Goal: Task Accomplishment & Management: Manage account settings

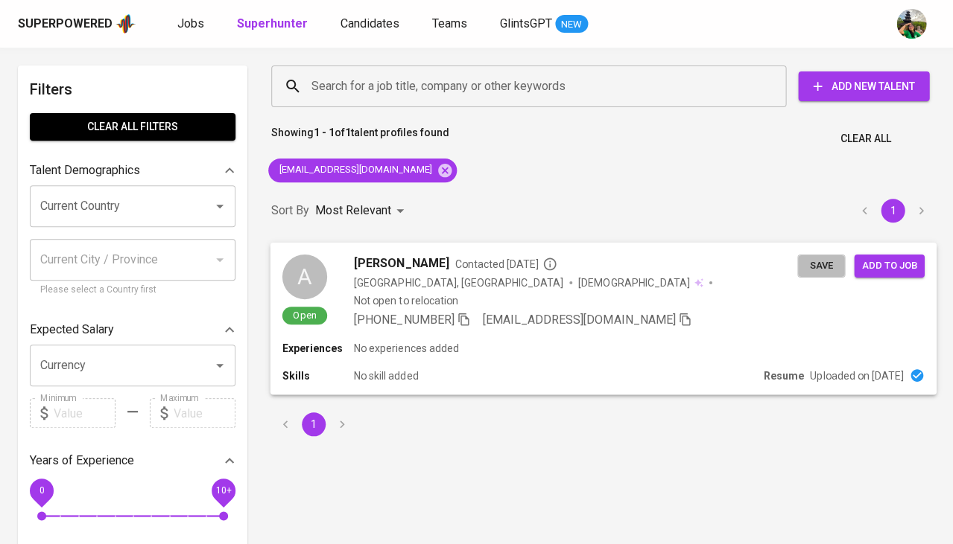
click at [813, 268] on span "Save" at bounding box center [820, 265] width 33 height 17
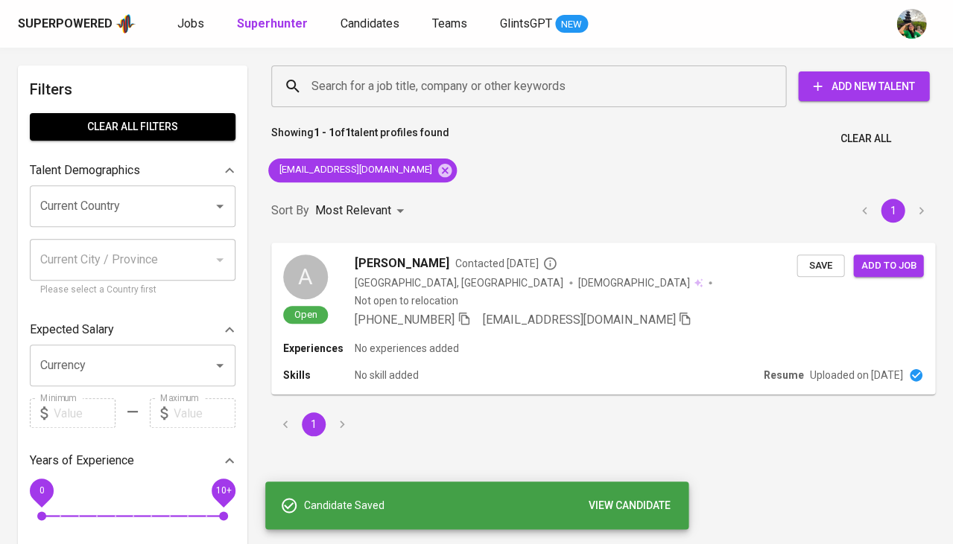
click at [353, 34] on div "Superpowered Jobs Superhunter Candidates Teams GlintsGPT NEW" at bounding box center [452, 24] width 869 height 22
click at [357, 30] on span "Candidates" at bounding box center [369, 23] width 59 height 14
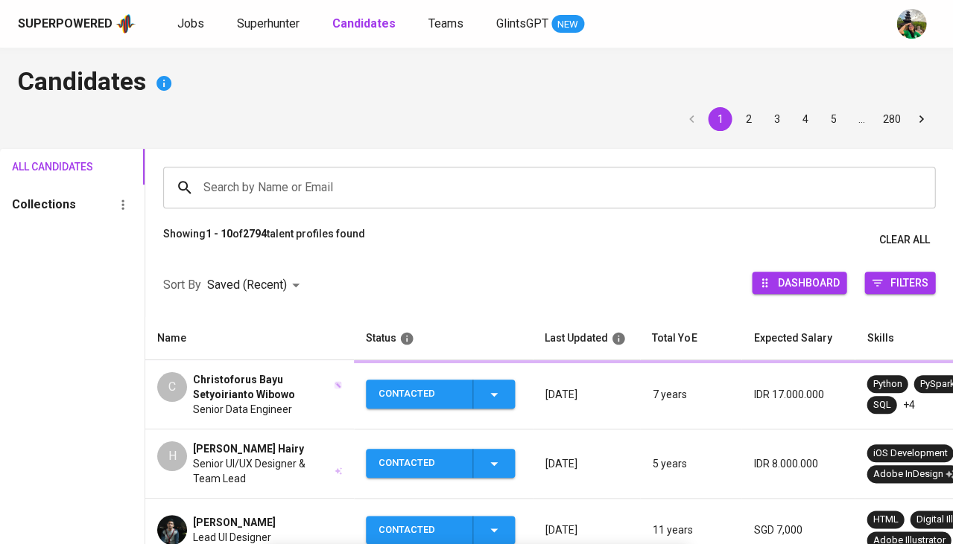
click at [357, 30] on b "Candidates" at bounding box center [363, 23] width 63 height 14
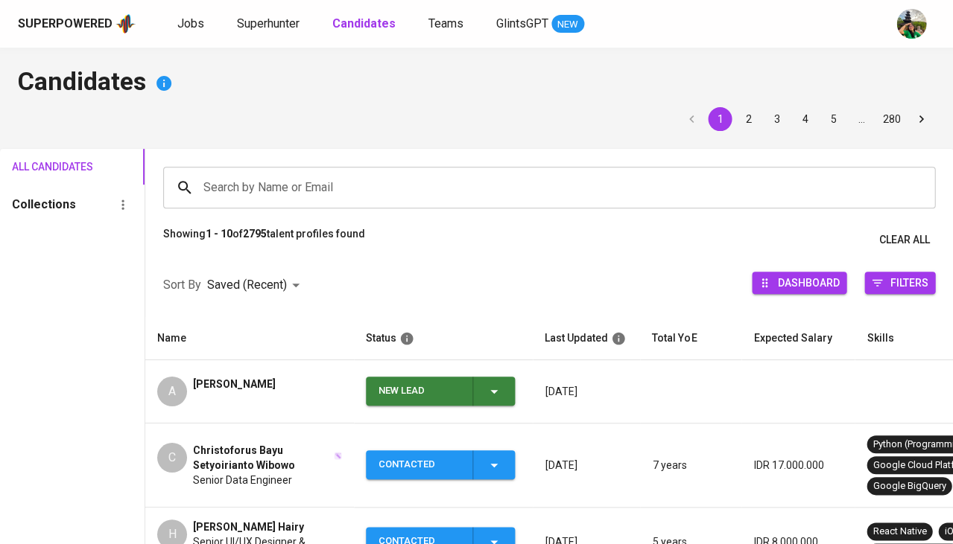
click at [496, 387] on icon "button" at bounding box center [494, 392] width 18 height 18
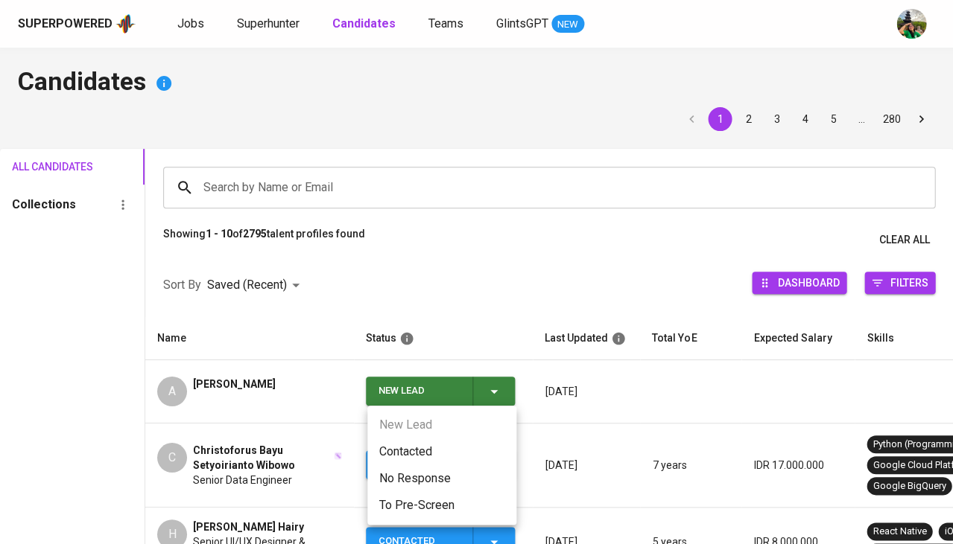
click at [438, 443] on li "Contacted" at bounding box center [441, 452] width 149 height 27
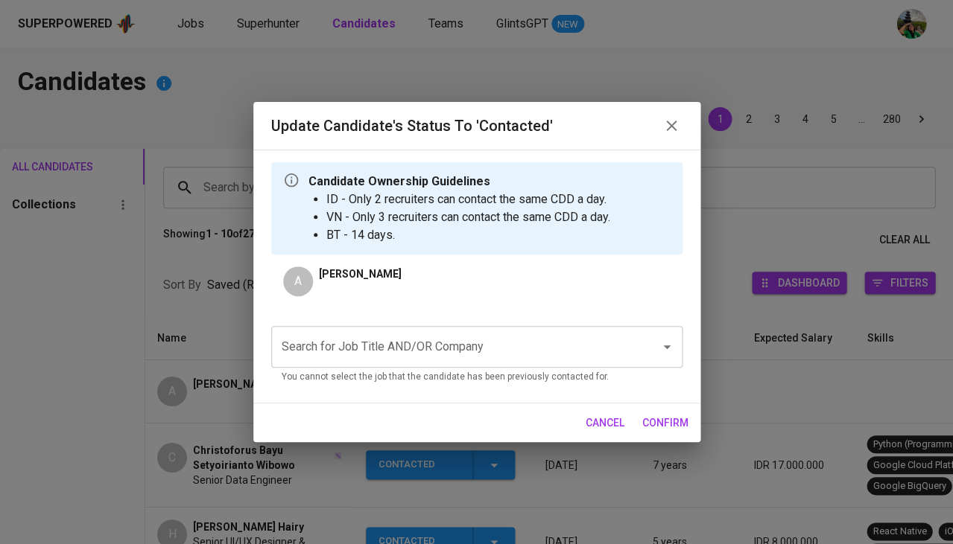
click at [401, 339] on input "Search for Job Title AND/OR Company" at bounding box center [456, 347] width 356 height 28
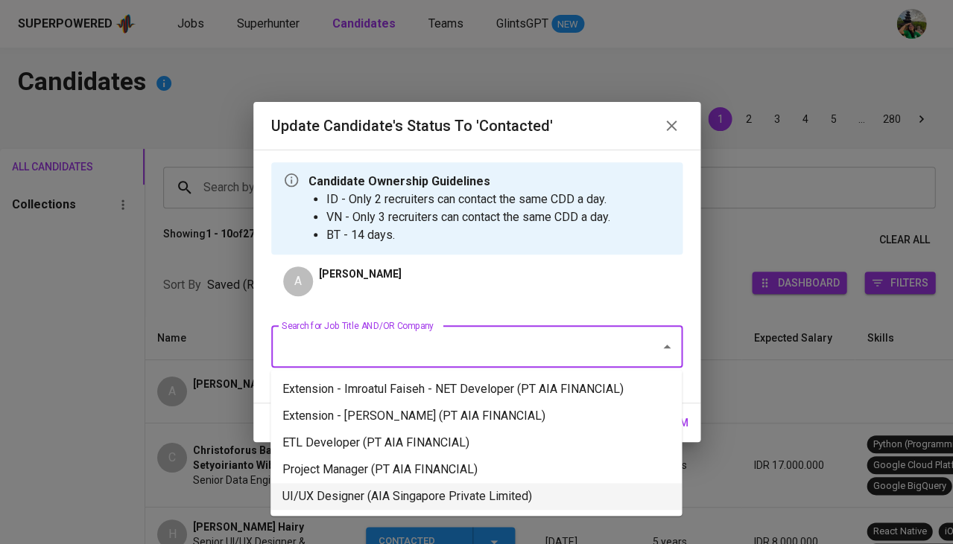
click at [350, 487] on li "UI/UX Designer (AIA Singapore Private Limited)" at bounding box center [475, 496] width 411 height 27
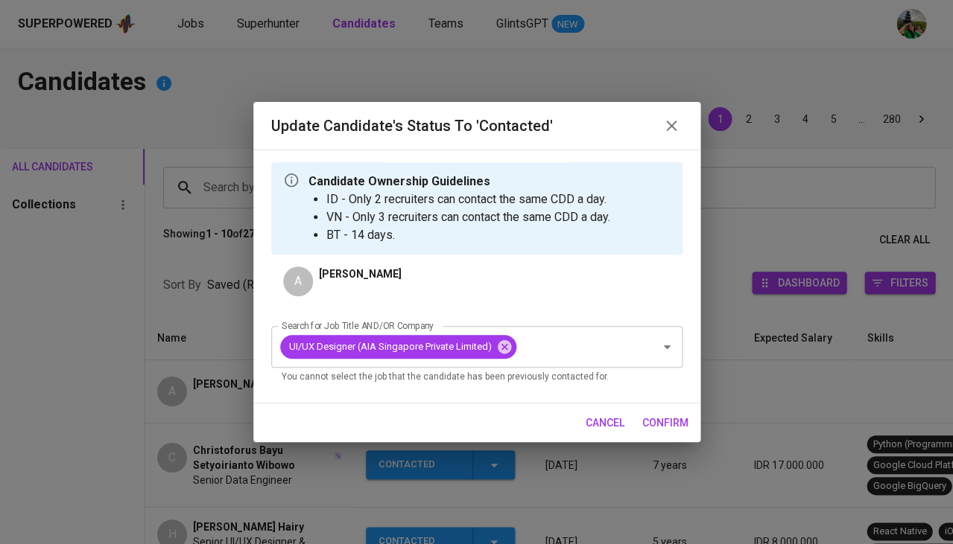
click at [658, 414] on span "confirm" at bounding box center [665, 423] width 46 height 19
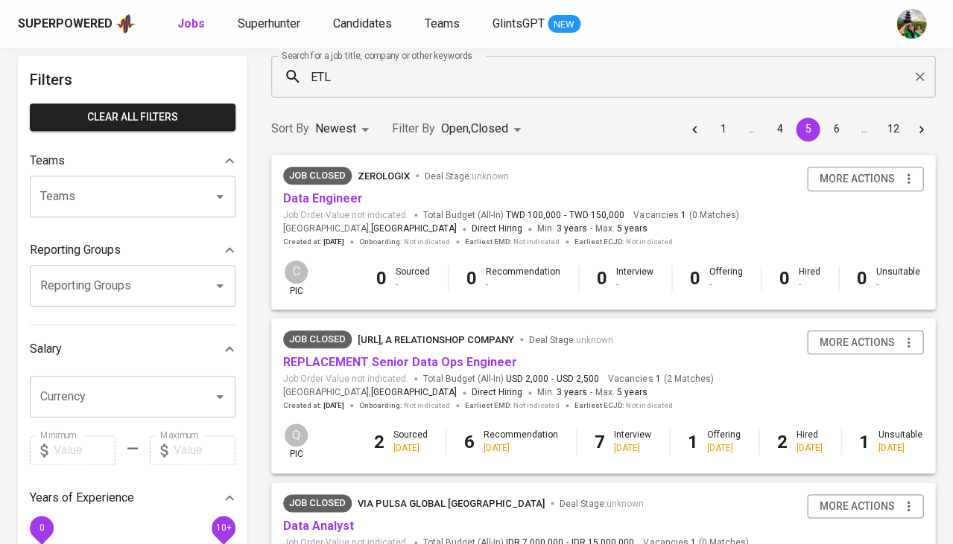
scroll to position [65, 0]
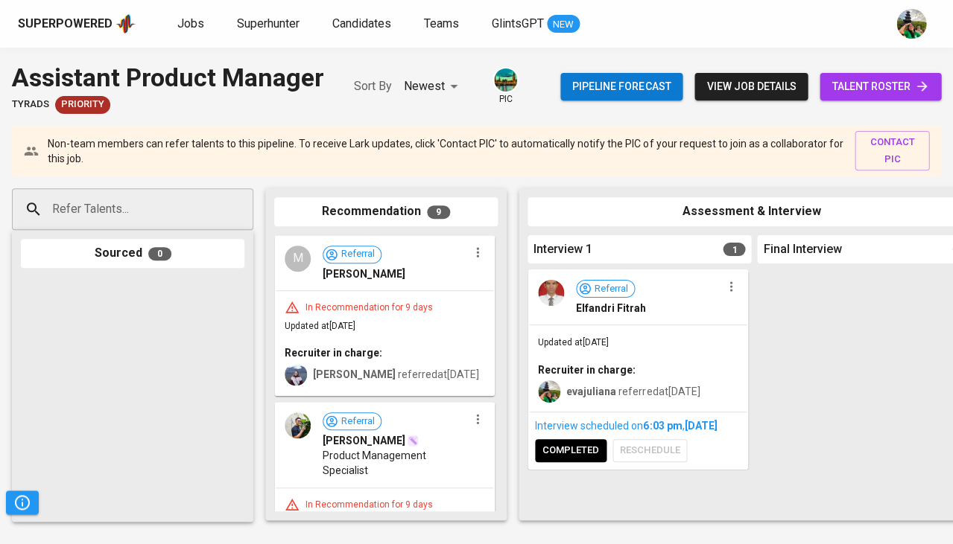
scroll to position [0, 822]
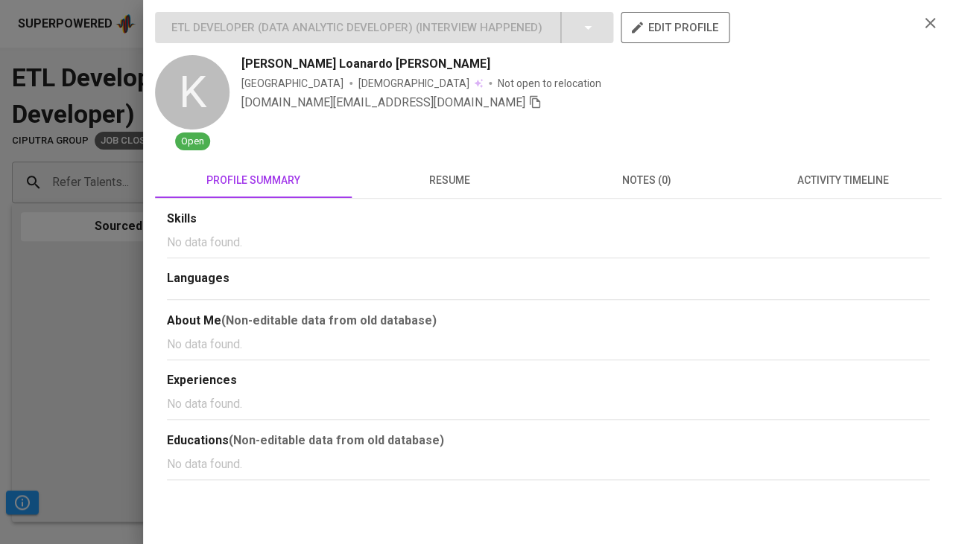
scroll to position [0, 144]
click at [7, 299] on div at bounding box center [476, 272] width 953 height 544
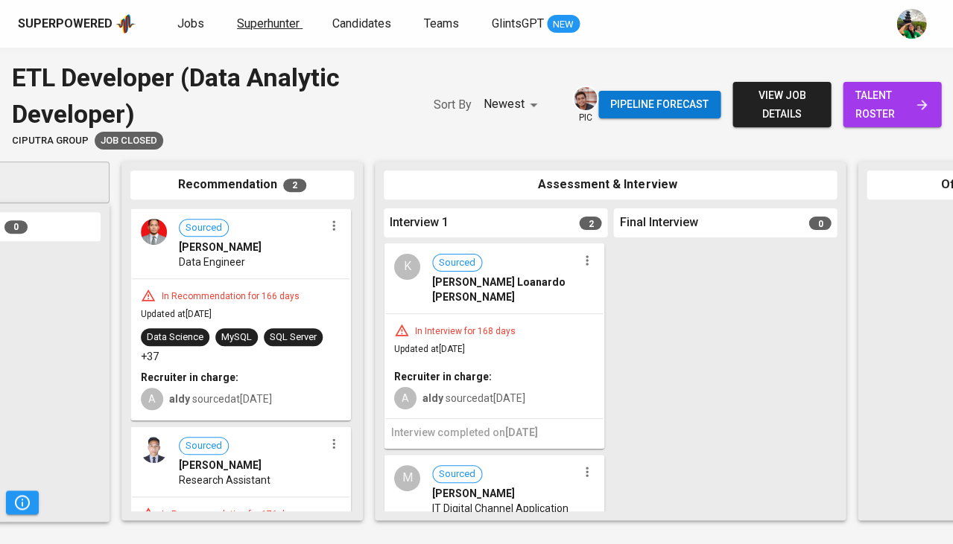
click at [260, 28] on span "Superhunter" at bounding box center [268, 23] width 63 height 14
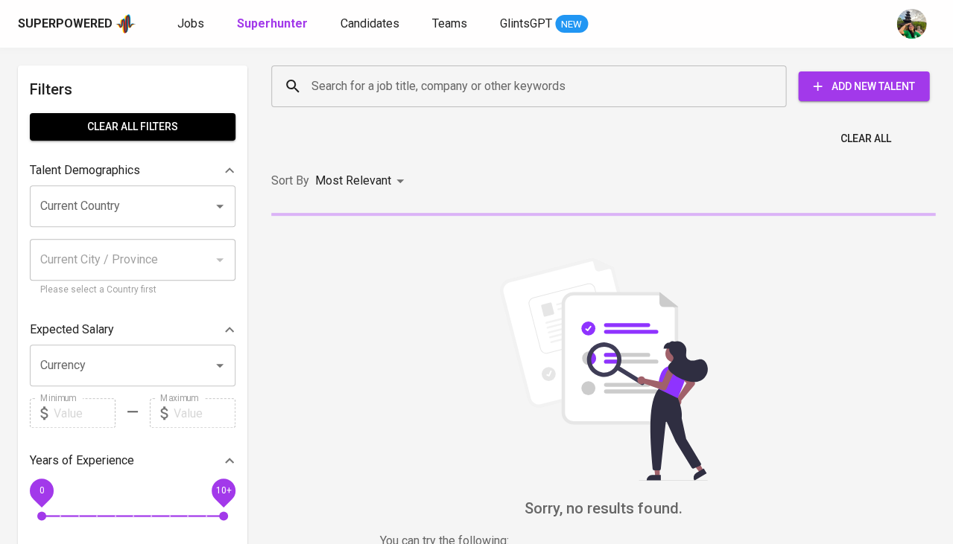
click at [345, 101] on div "Search for a job title, company or other keywords" at bounding box center [528, 87] width 515 height 42
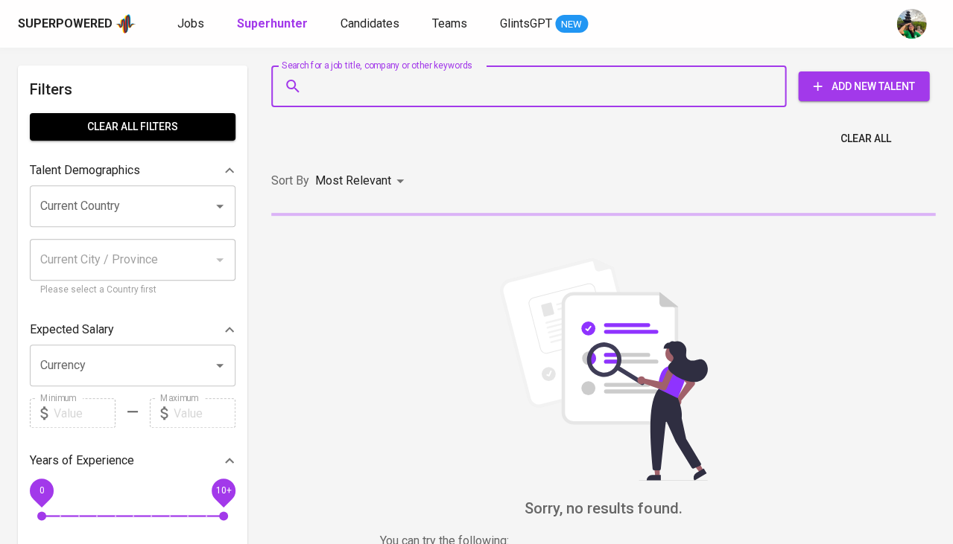
paste input "[PERSON_NAME][EMAIL_ADDRESS][PERSON_NAME][DOMAIN_NAME]"
type input "[PERSON_NAME][EMAIL_ADDRESS][PERSON_NAME][DOMAIN_NAME]"
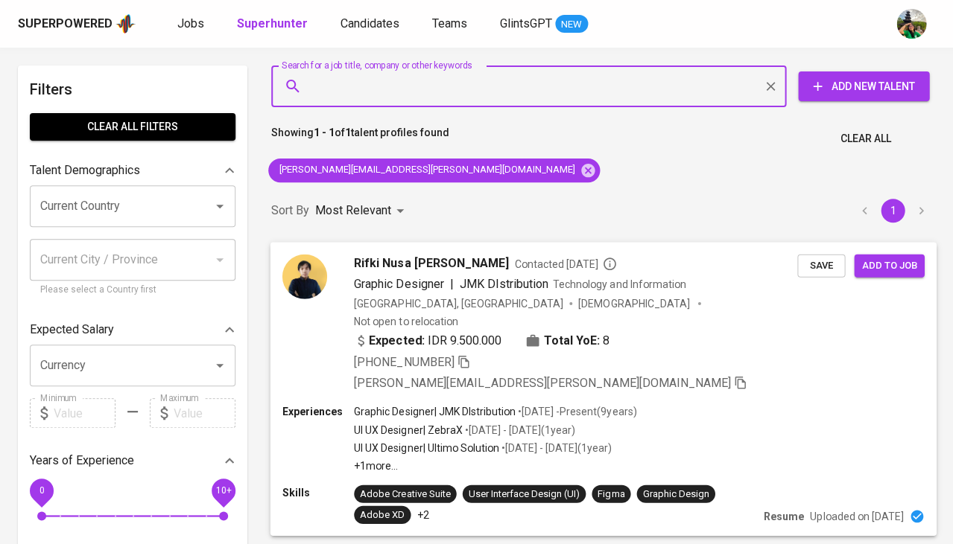
click at [819, 268] on span "Save" at bounding box center [820, 265] width 33 height 17
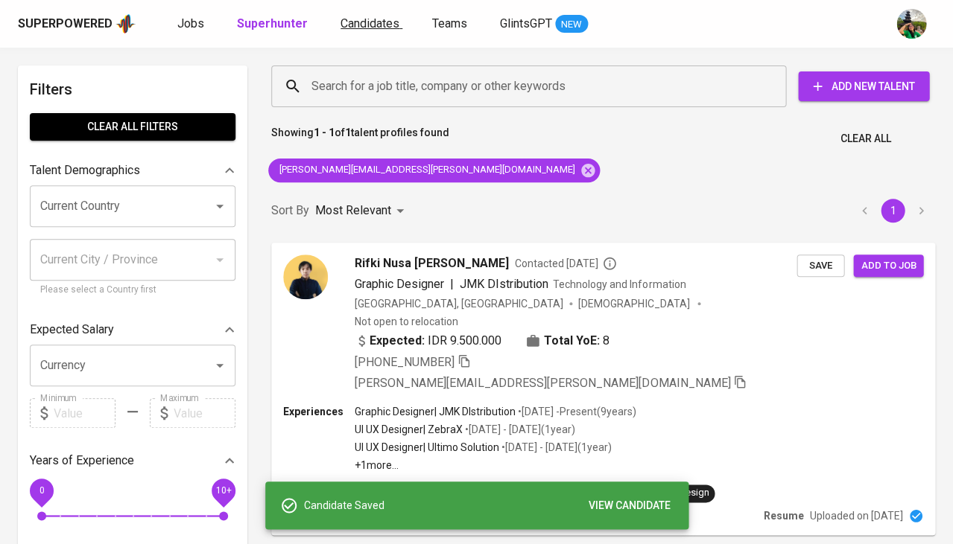
click at [358, 21] on span "Candidates" at bounding box center [369, 23] width 59 height 14
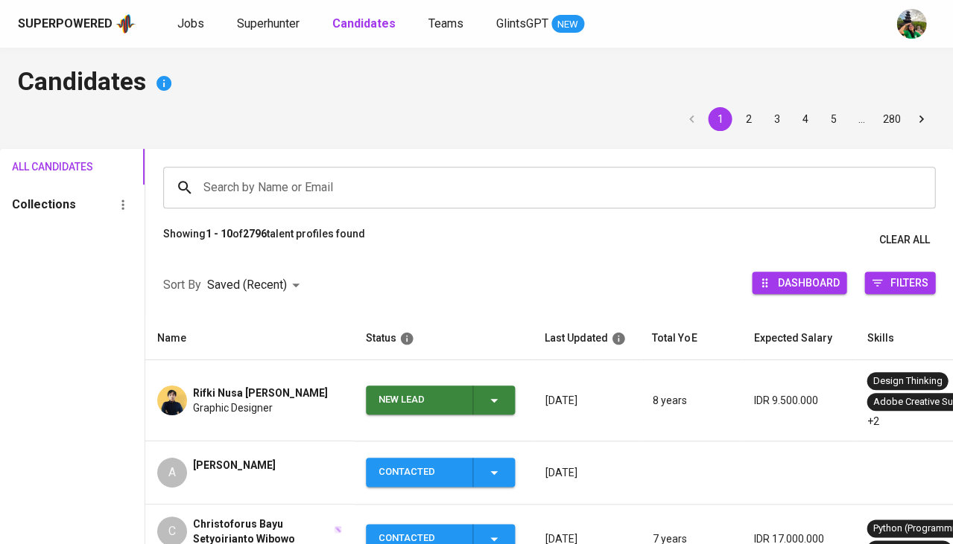
click at [480, 395] on div "New Lead" at bounding box center [440, 400] width 124 height 29
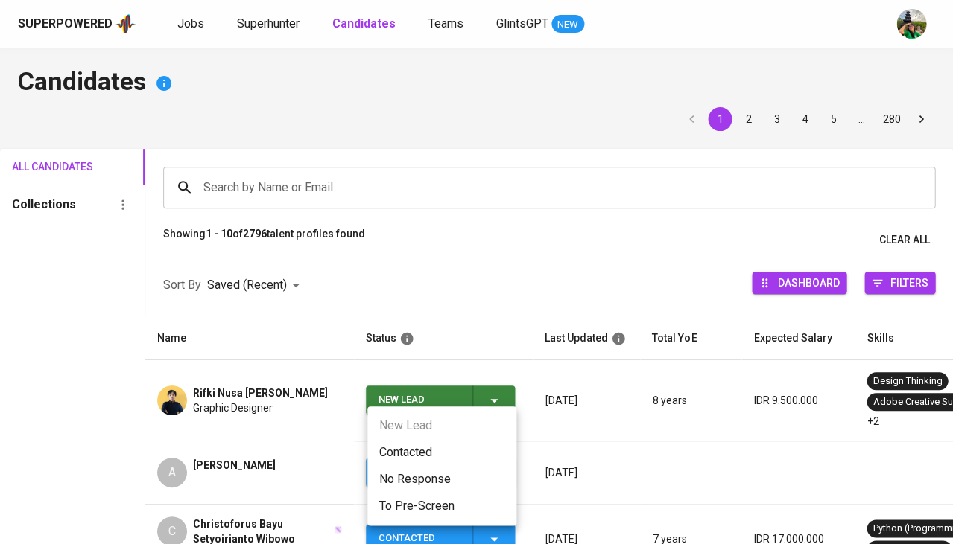
click at [427, 451] on li "Contacted" at bounding box center [441, 452] width 149 height 27
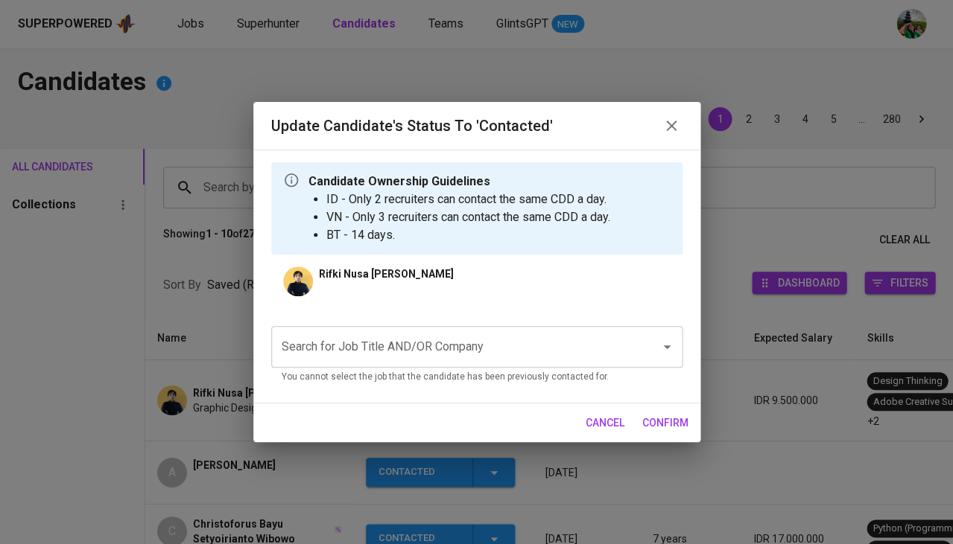
click at [404, 351] on input "Search for Job Title AND/OR Company" at bounding box center [456, 347] width 356 height 28
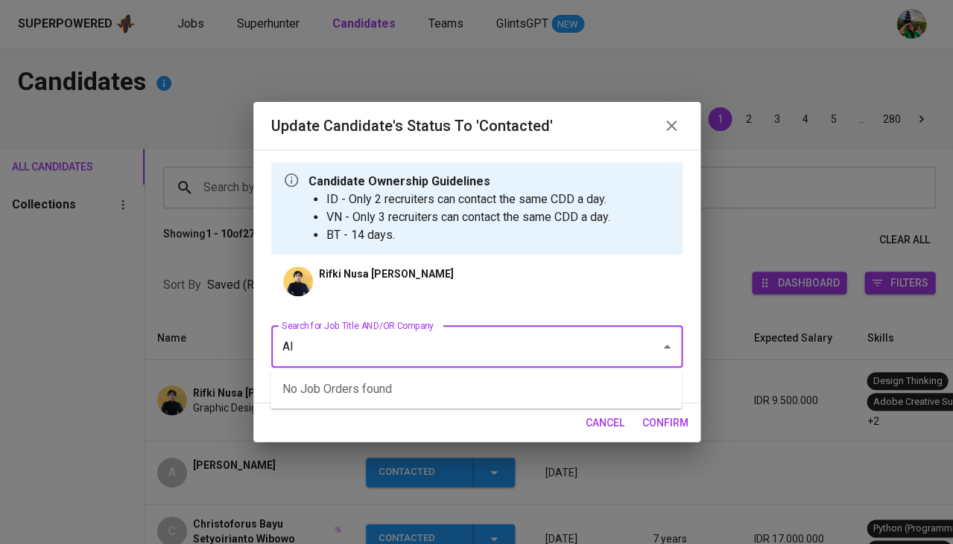
type input "AIA"
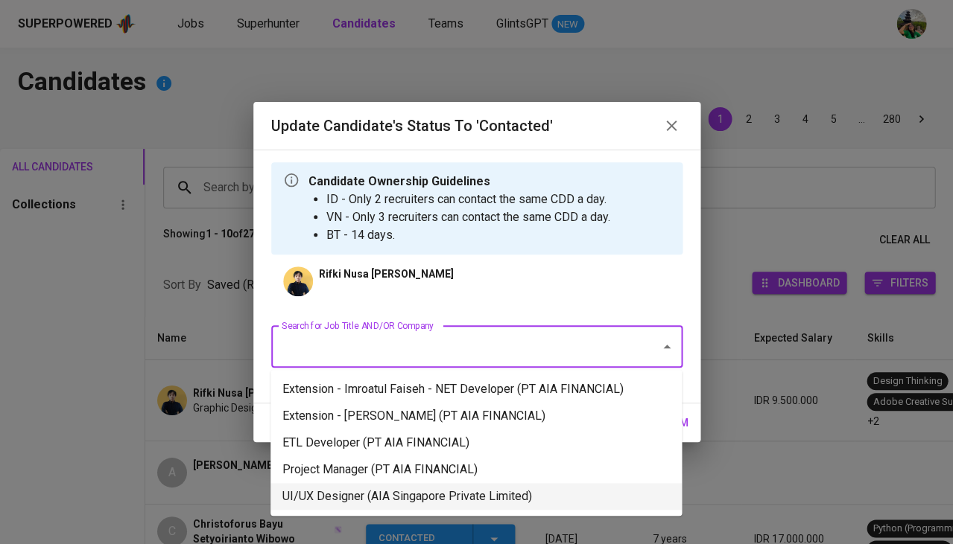
click at [379, 492] on li "UI/UX Designer (AIA Singapore Private Limited)" at bounding box center [475, 496] width 411 height 27
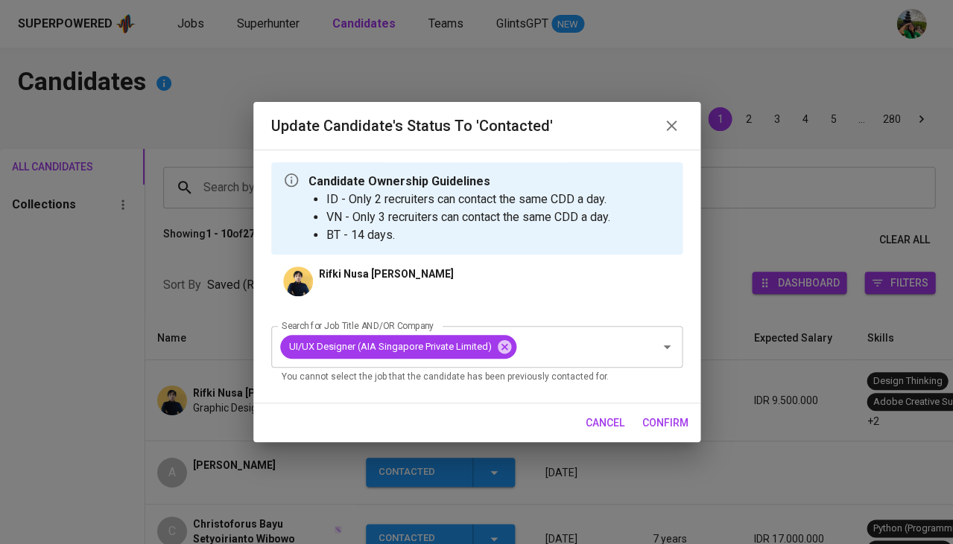
click at [649, 414] on span "confirm" at bounding box center [665, 423] width 46 height 19
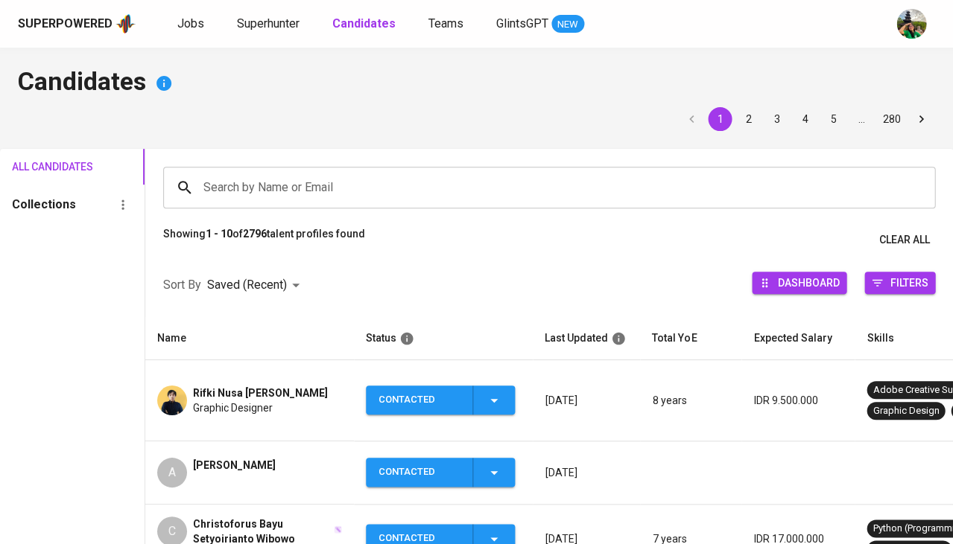
click at [238, 387] on span "Rifki Nusa [PERSON_NAME]" at bounding box center [260, 393] width 135 height 15
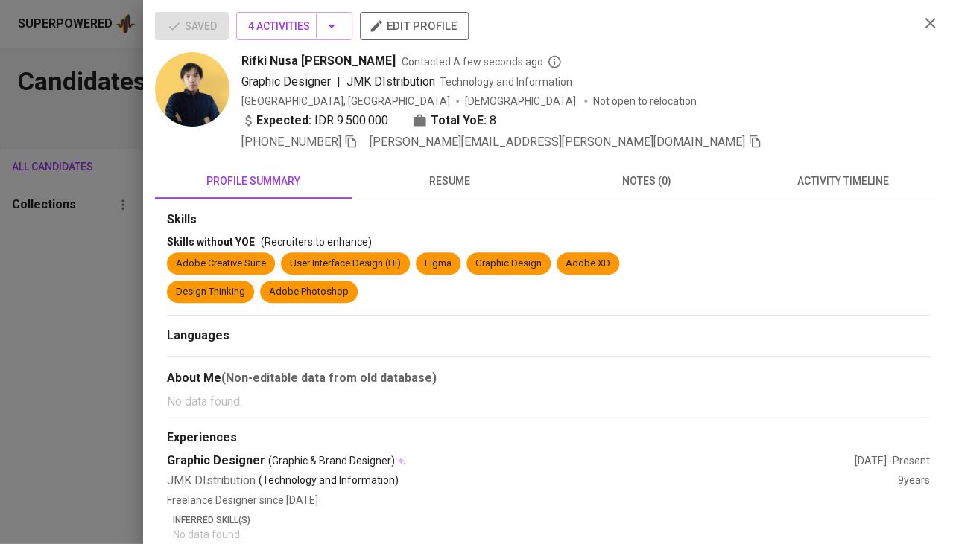
click at [819, 167] on button "activity timeline" at bounding box center [842, 181] width 197 height 36
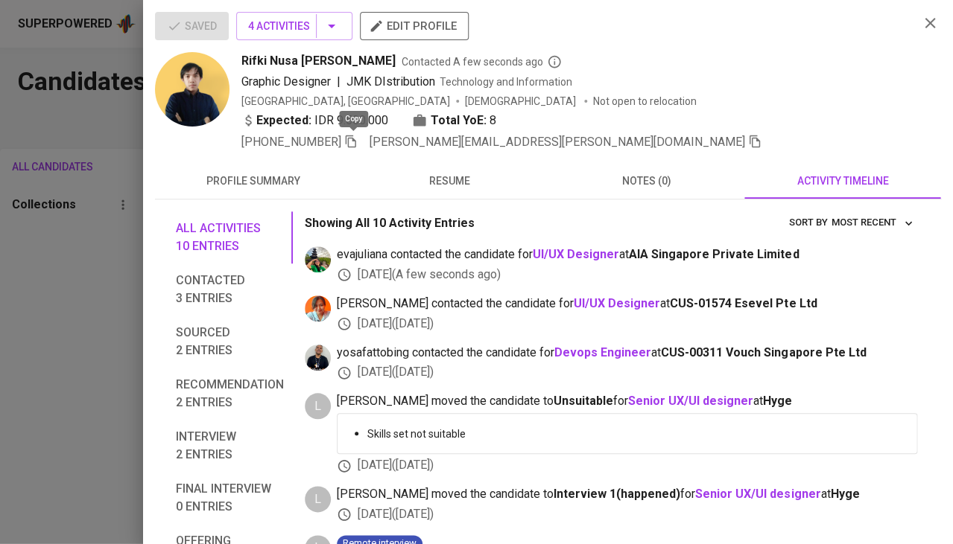
click at [358, 140] on icon "button" at bounding box center [350, 141] width 13 height 13
click at [288, 180] on span "profile summary" at bounding box center [253, 181] width 179 height 19
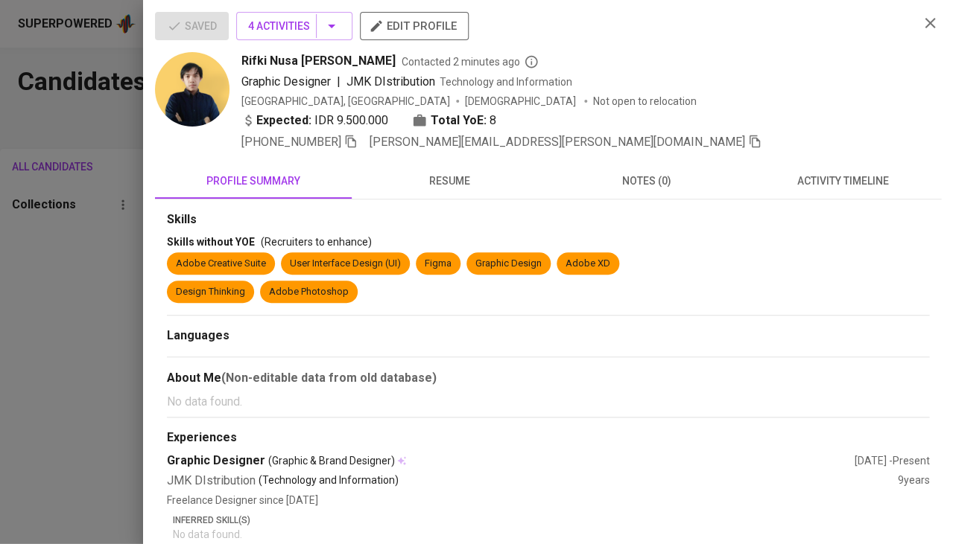
click at [69, 244] on div at bounding box center [476, 272] width 953 height 544
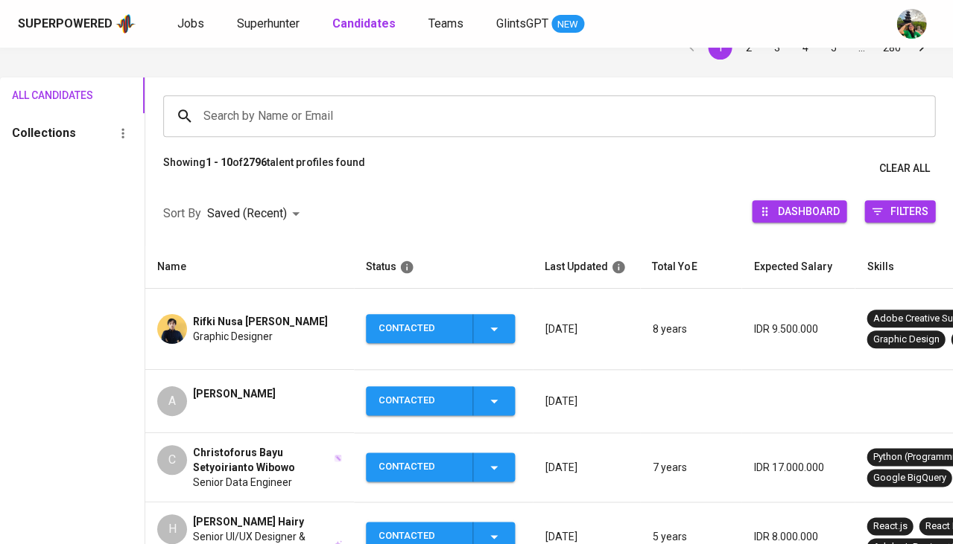
scroll to position [79, 0]
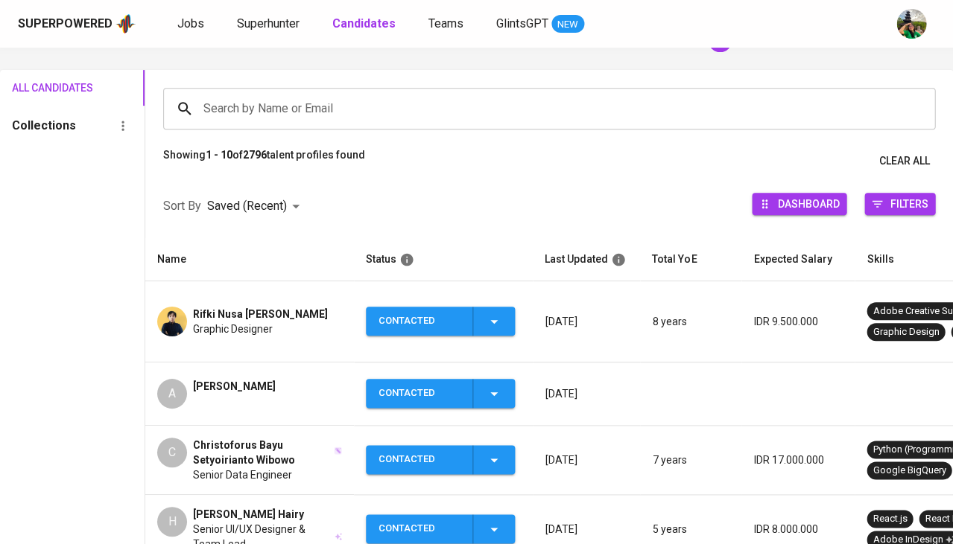
click at [233, 438] on span "Christoforus Bayu Setyoirianto Wibowo" at bounding box center [262, 453] width 139 height 30
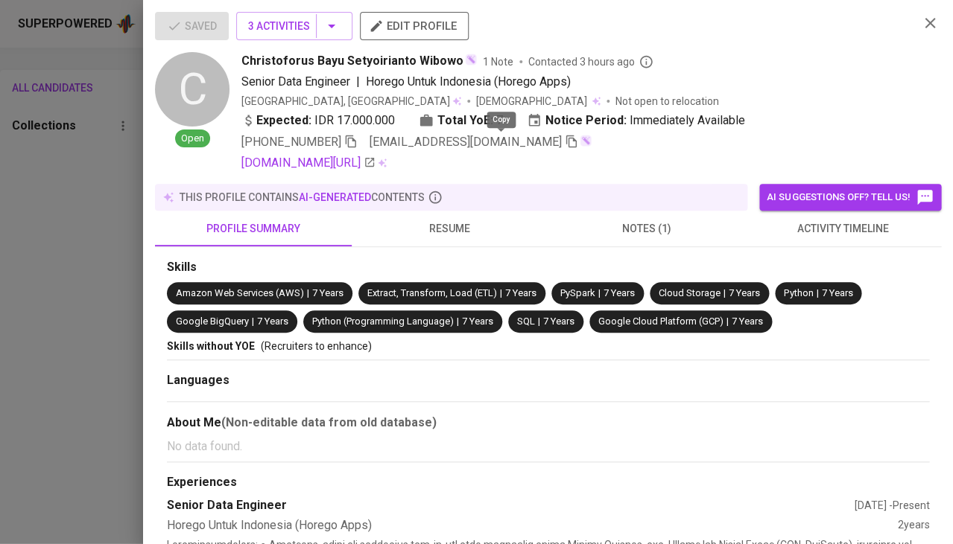
click at [565, 141] on icon "button" at bounding box center [571, 141] width 13 height 13
click at [40, 276] on div at bounding box center [476, 272] width 953 height 544
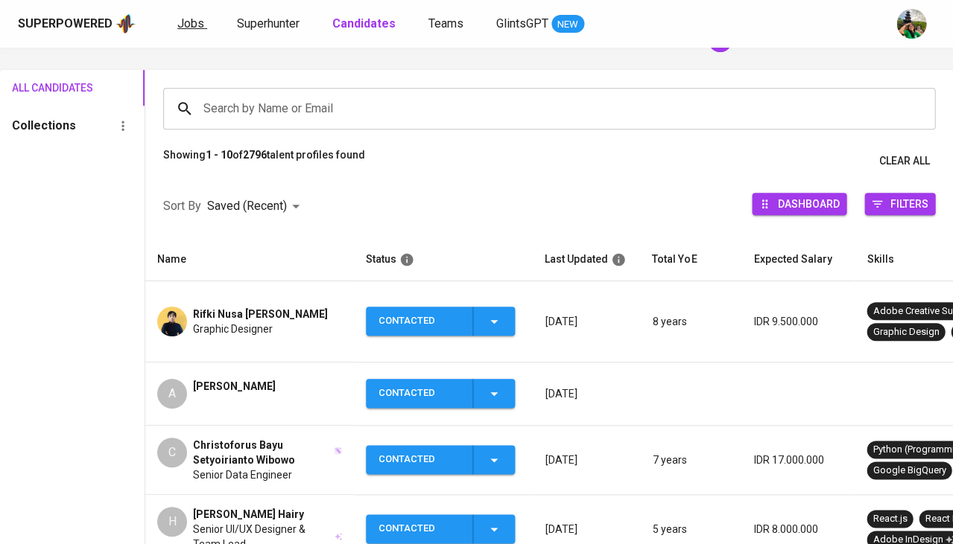
click at [190, 28] on span "Jobs" at bounding box center [190, 23] width 27 height 14
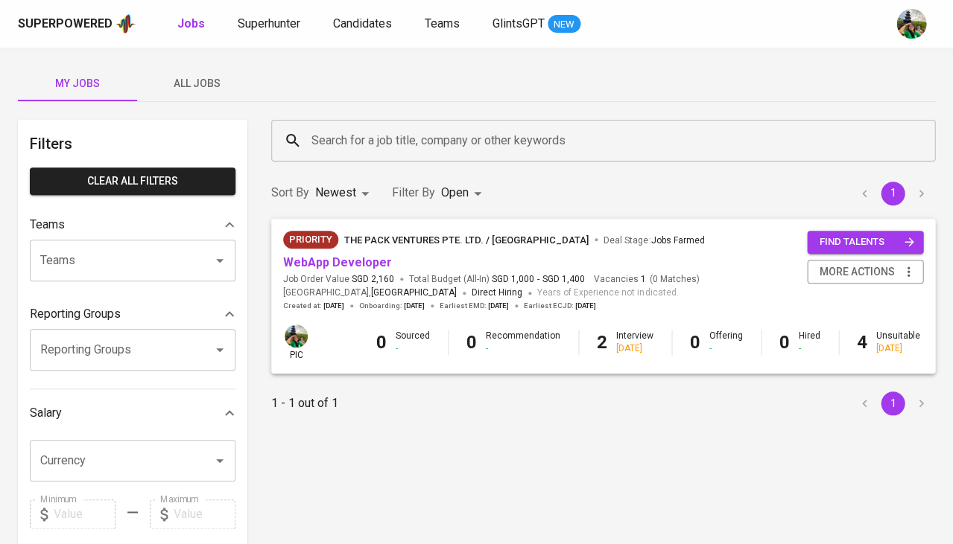
click at [215, 81] on span "All Jobs" at bounding box center [196, 83] width 101 height 19
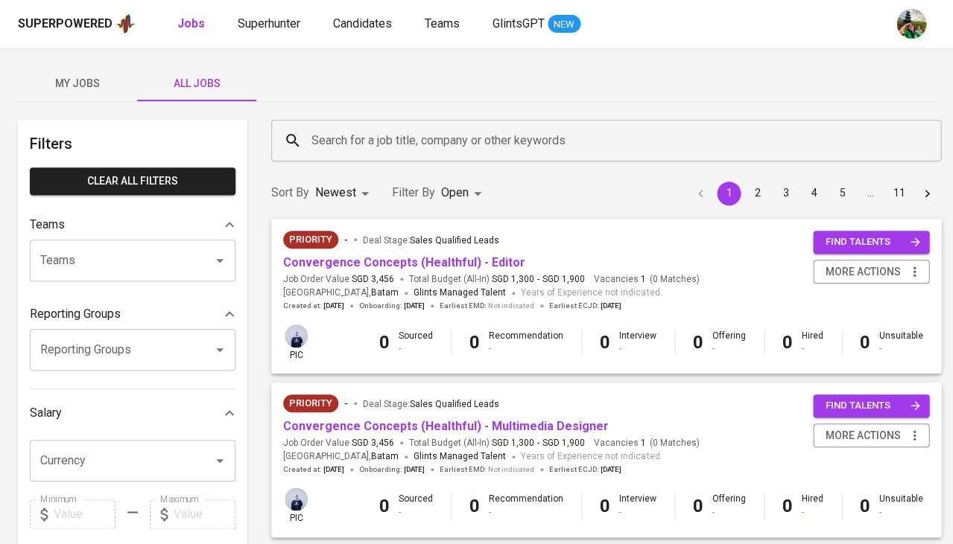
click at [369, 140] on input "Search for a job title, company or other keywords" at bounding box center [610, 141] width 604 height 28
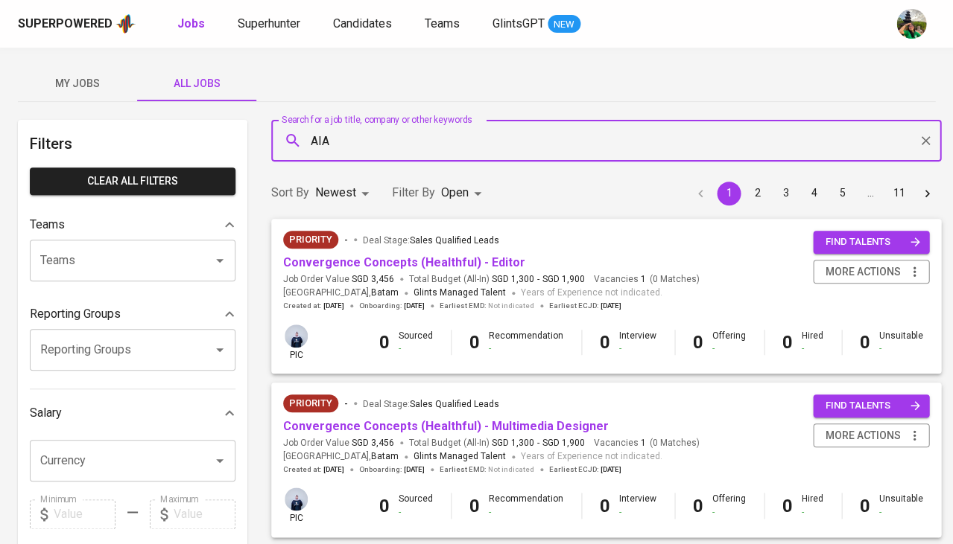
type input "AIA"
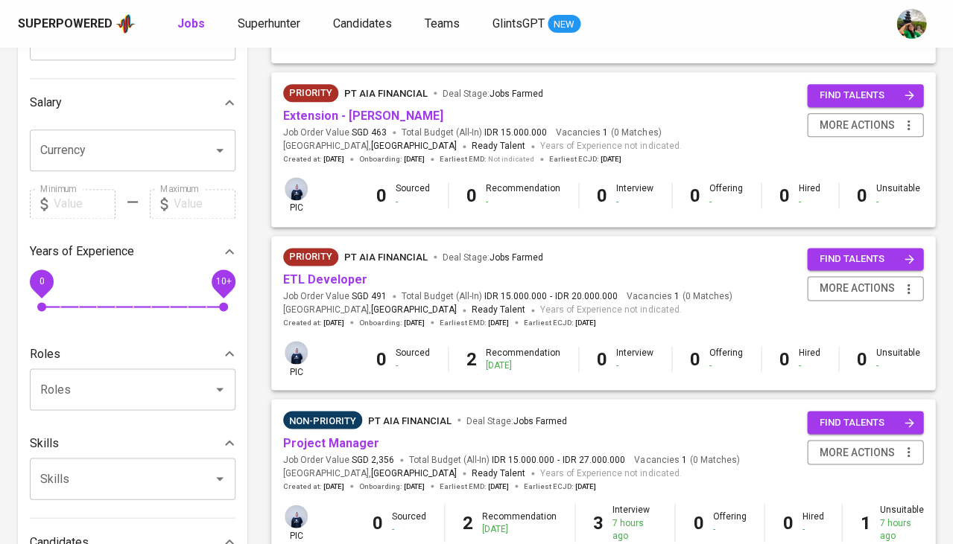
scroll to position [371, 0]
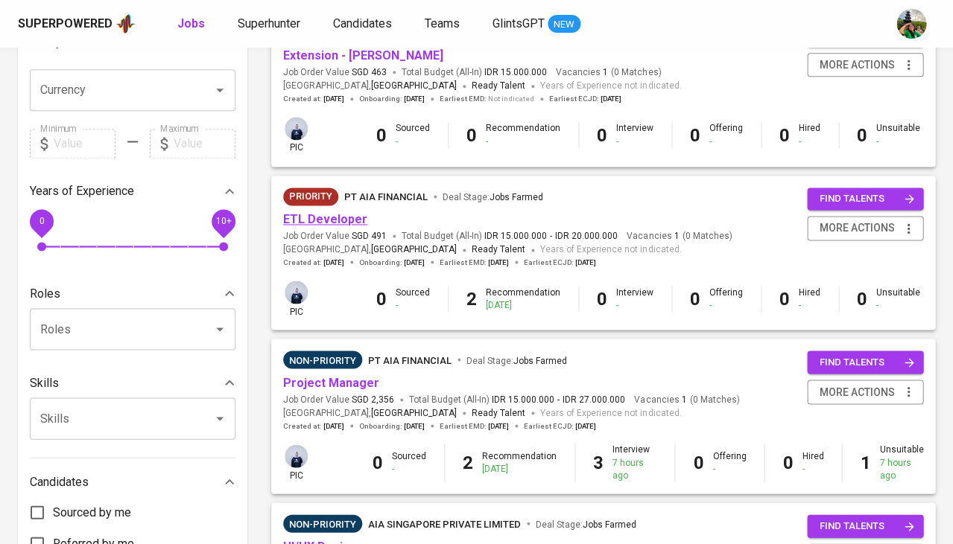
click at [346, 216] on link "ETL Developer" at bounding box center [325, 219] width 84 height 14
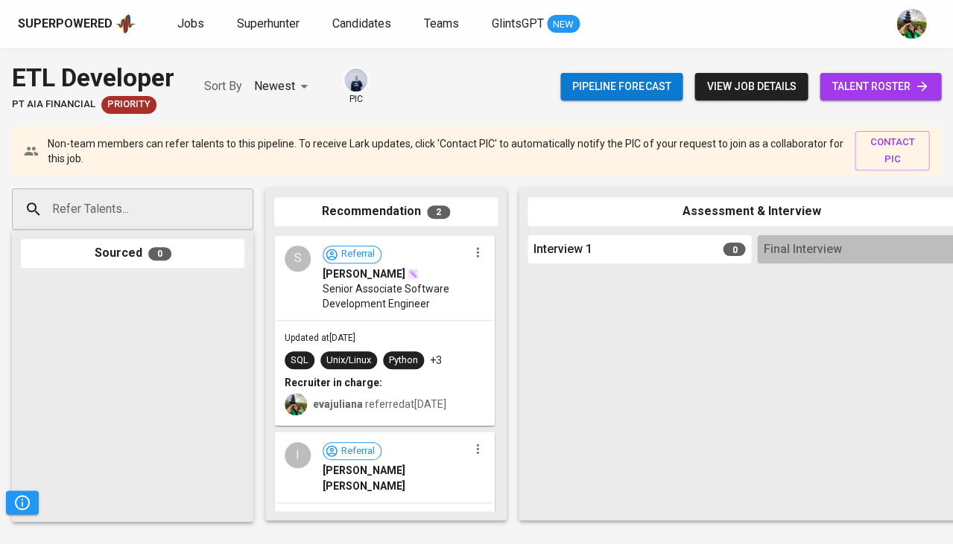
click at [176, 197] on input "Refer Talents..." at bounding box center [126, 209] width 156 height 28
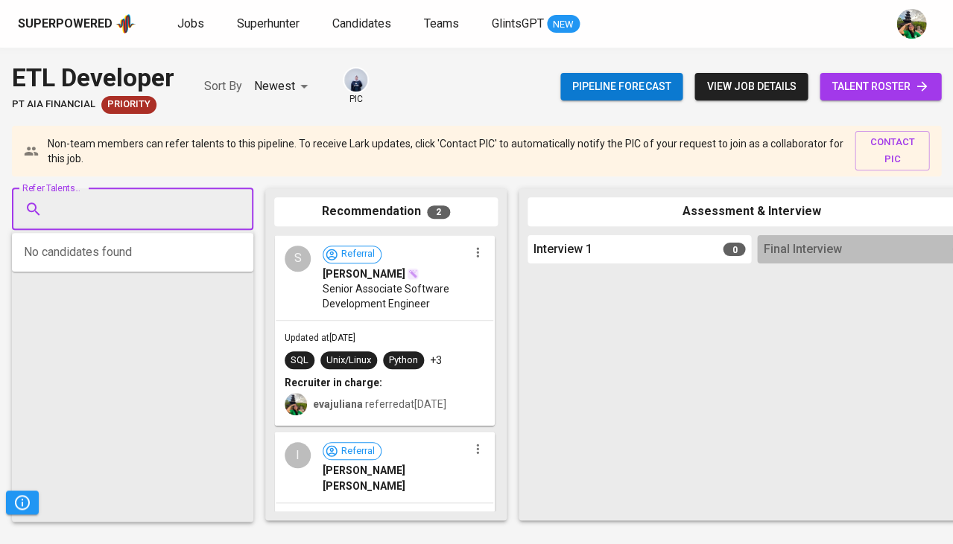
paste input "[EMAIL_ADDRESS][DOMAIN_NAME]"
type input "[EMAIL_ADDRESS][DOMAIN_NAME]"
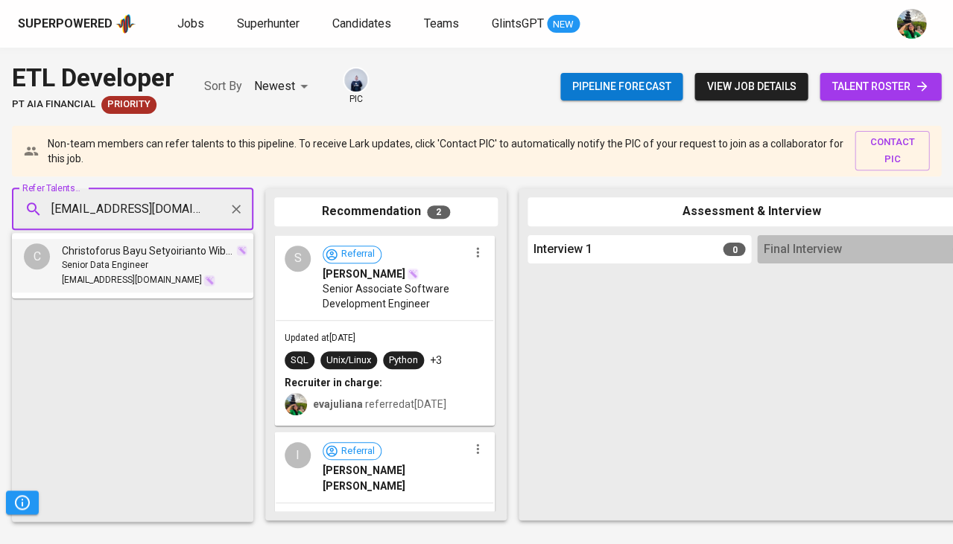
click at [157, 261] on div "Senior Data Engineer" at bounding box center [154, 265] width 185 height 15
